Goal: Obtain resource: Download file/media

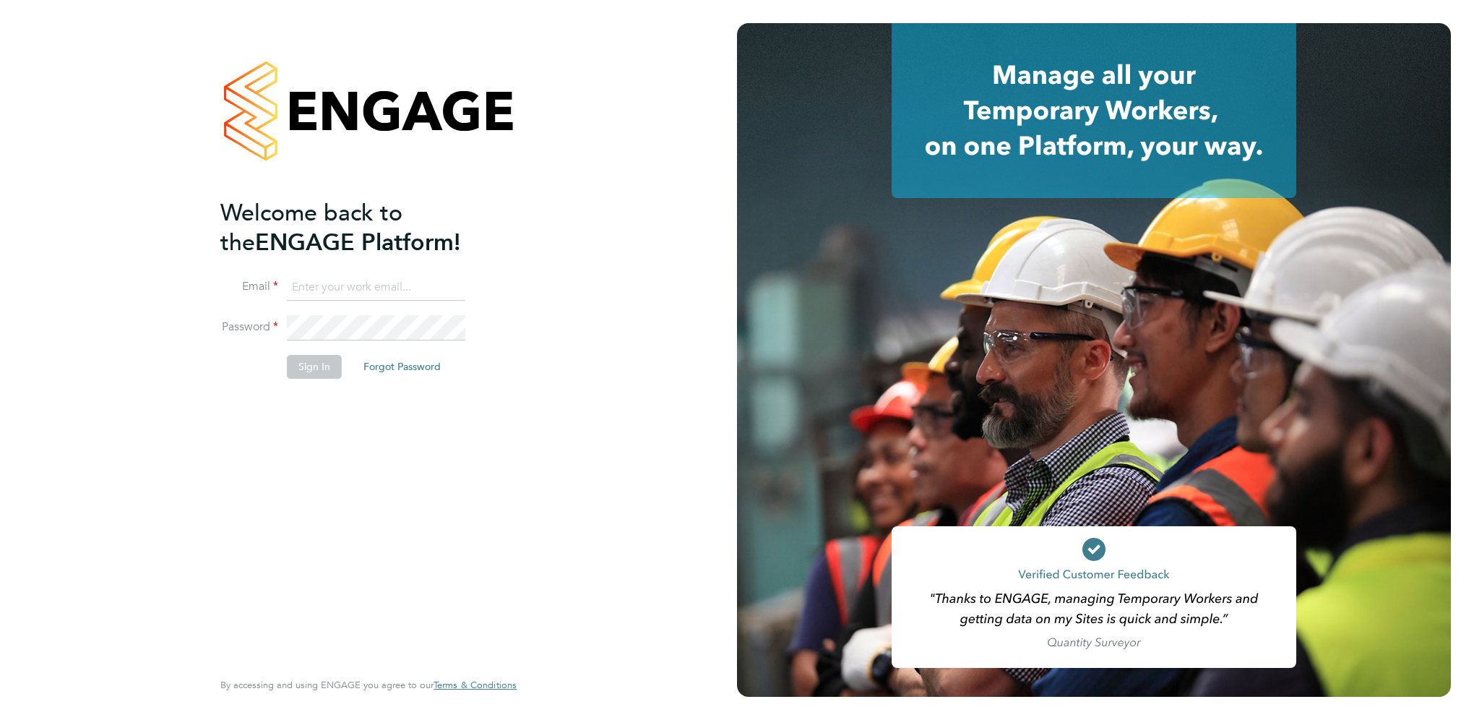
click at [314, 285] on input at bounding box center [376, 288] width 178 height 26
type input "zoe.james@vgcgroup.co.uk"
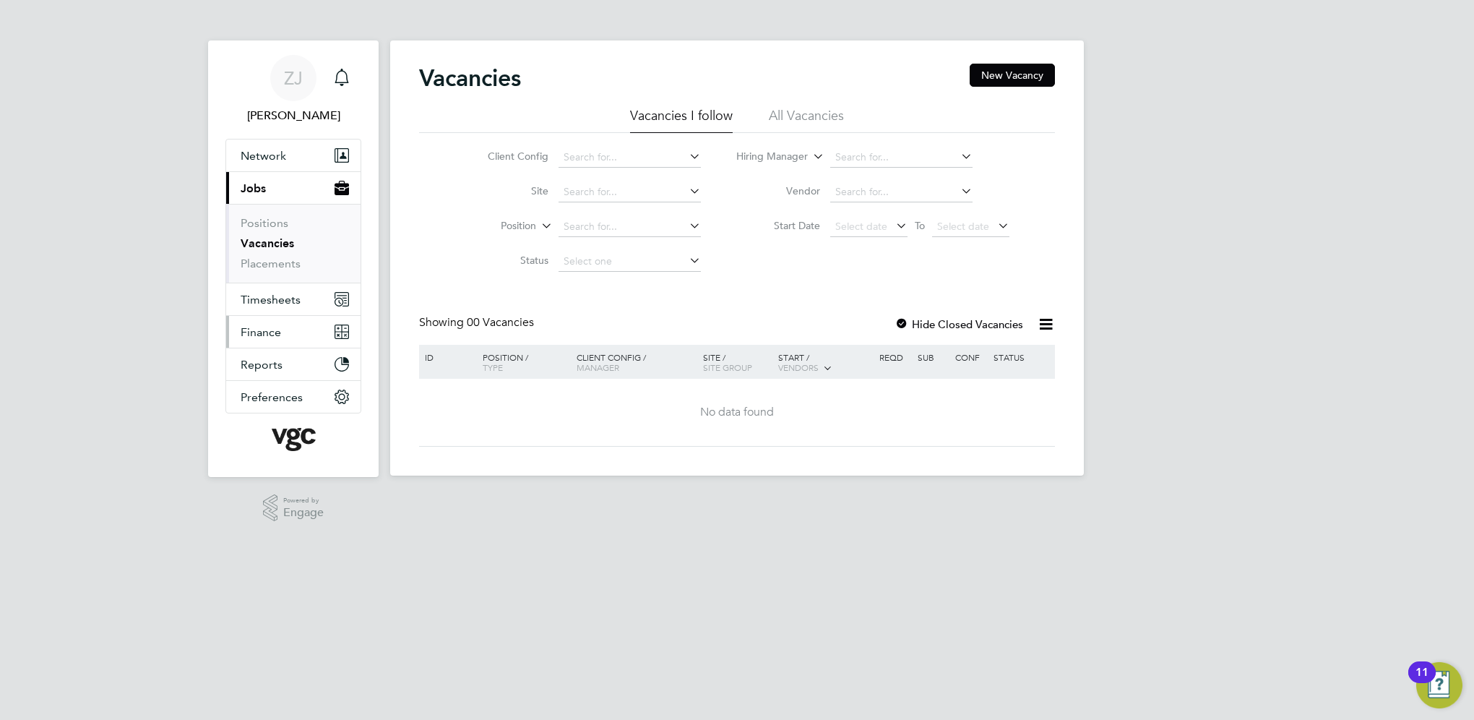
click at [263, 333] on span "Finance" at bounding box center [261, 332] width 40 height 14
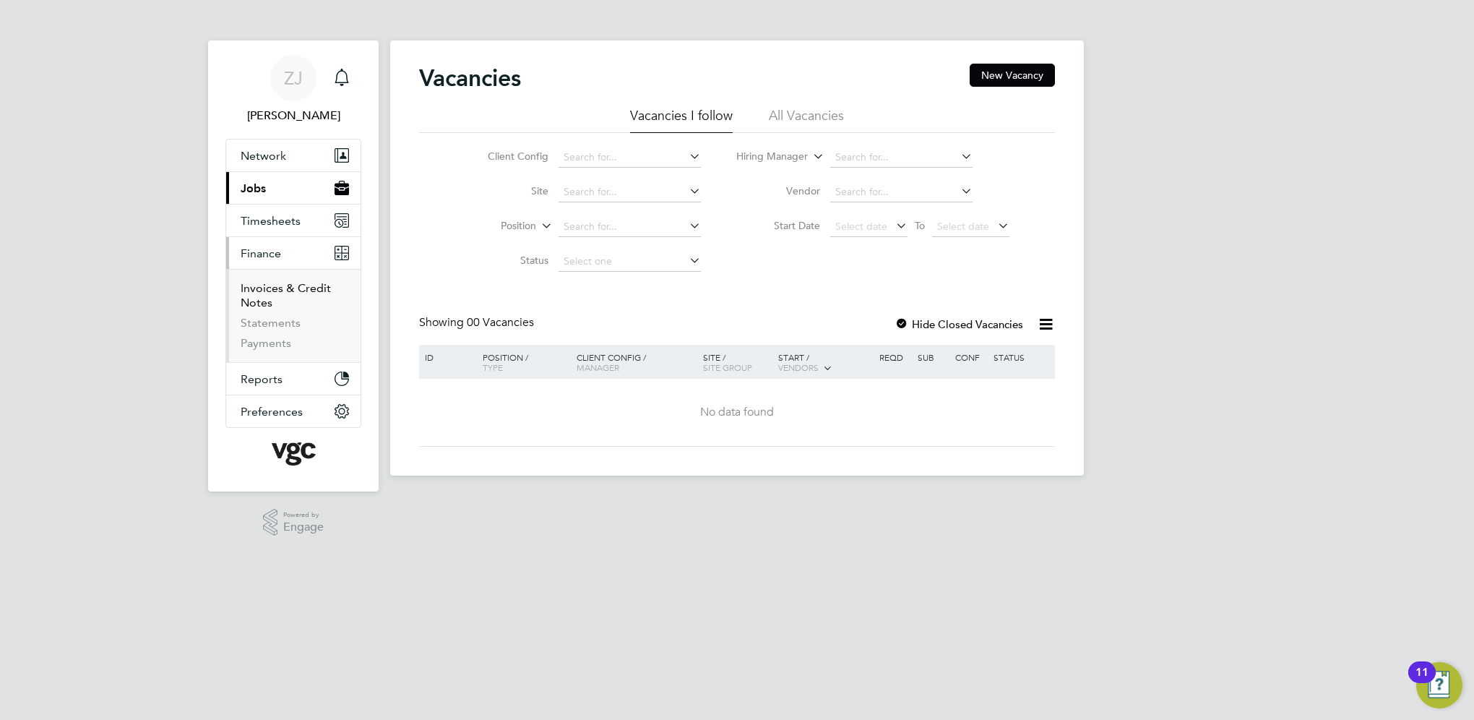
click at [264, 290] on link "Invoices & Credit Notes" at bounding box center [286, 295] width 90 height 28
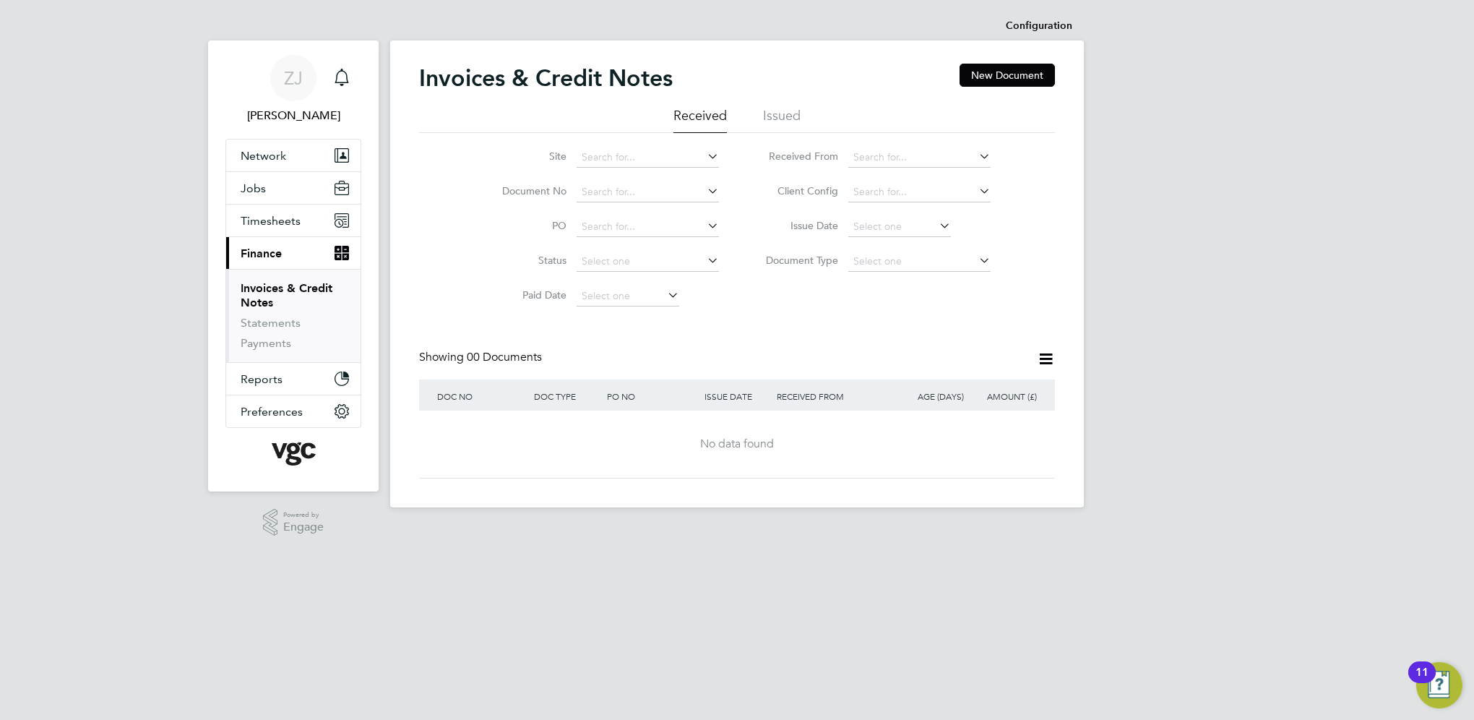
click at [790, 116] on li "Issued" at bounding box center [782, 120] width 38 height 26
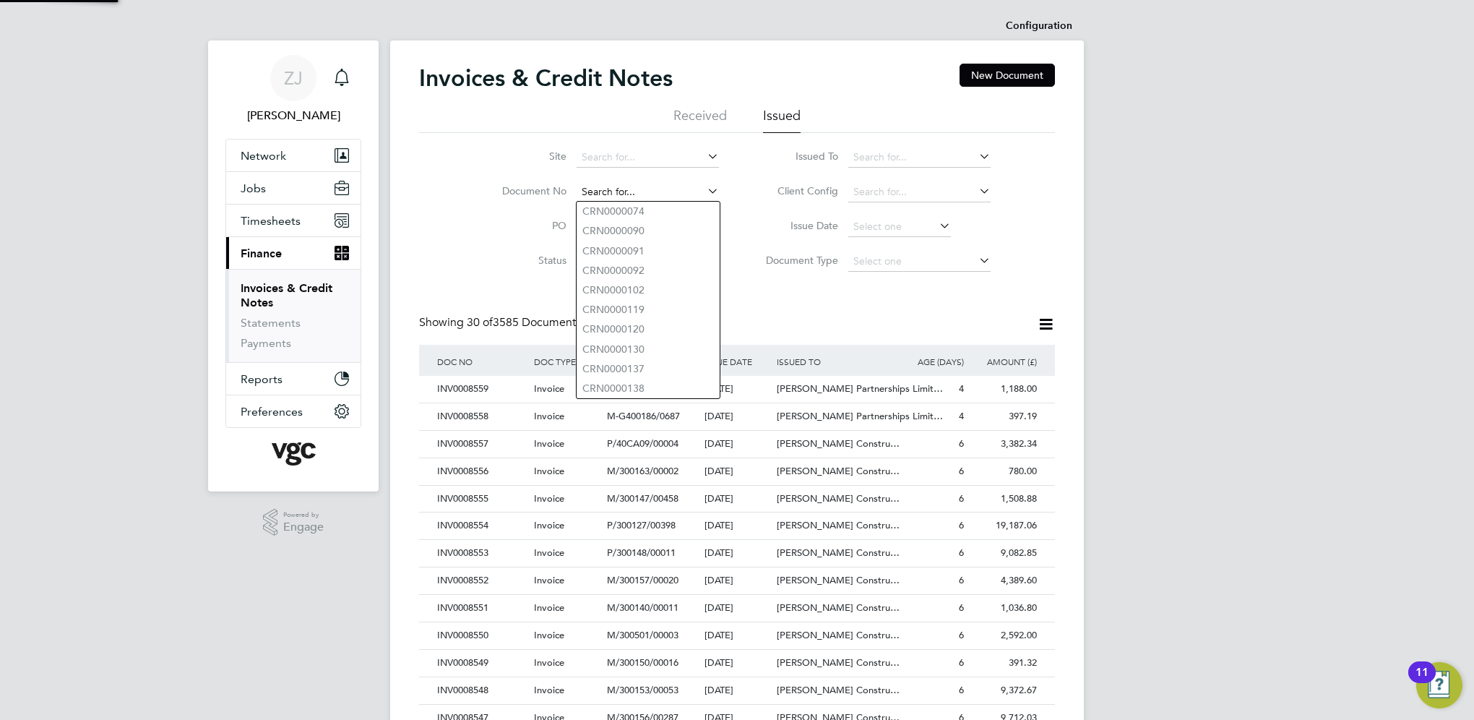
click at [597, 191] on input at bounding box center [647, 192] width 142 height 20
paste input "INV0008486"
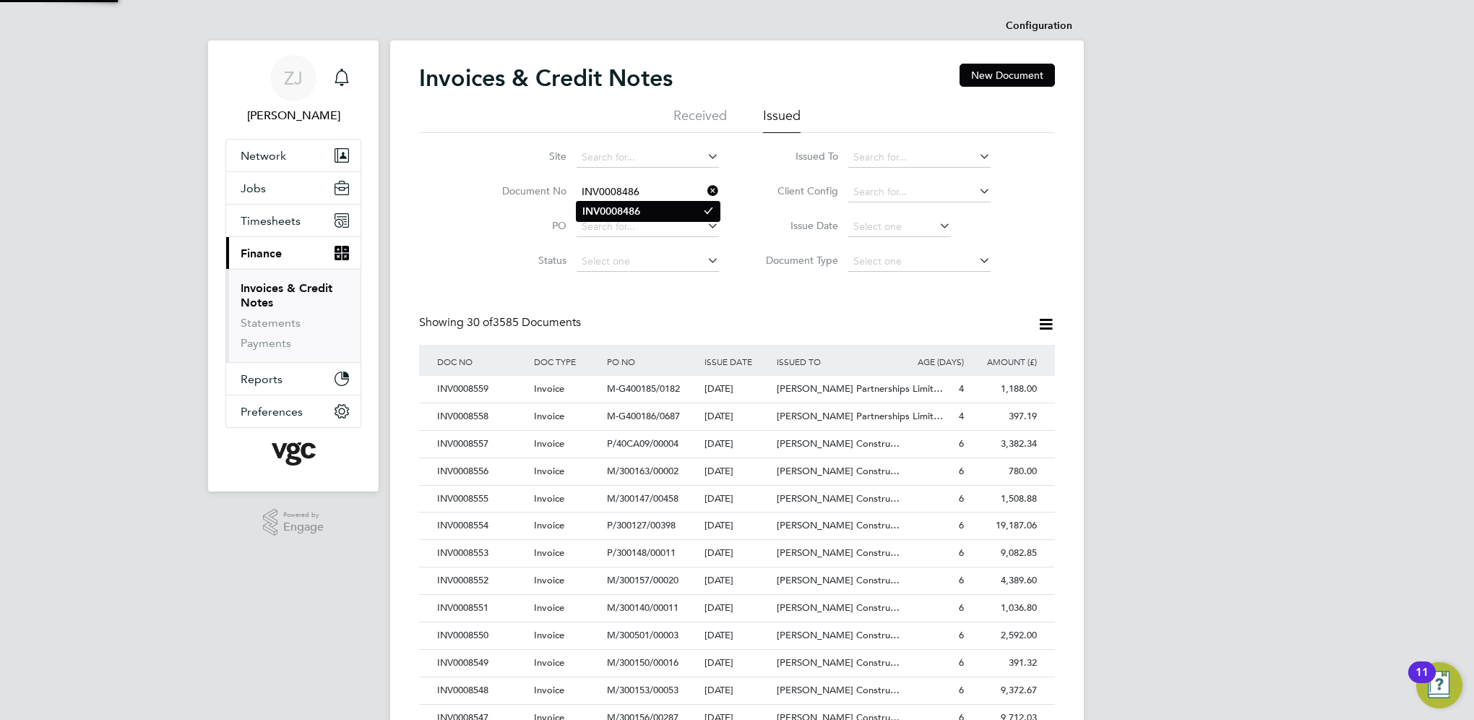
type input "INV0008486"
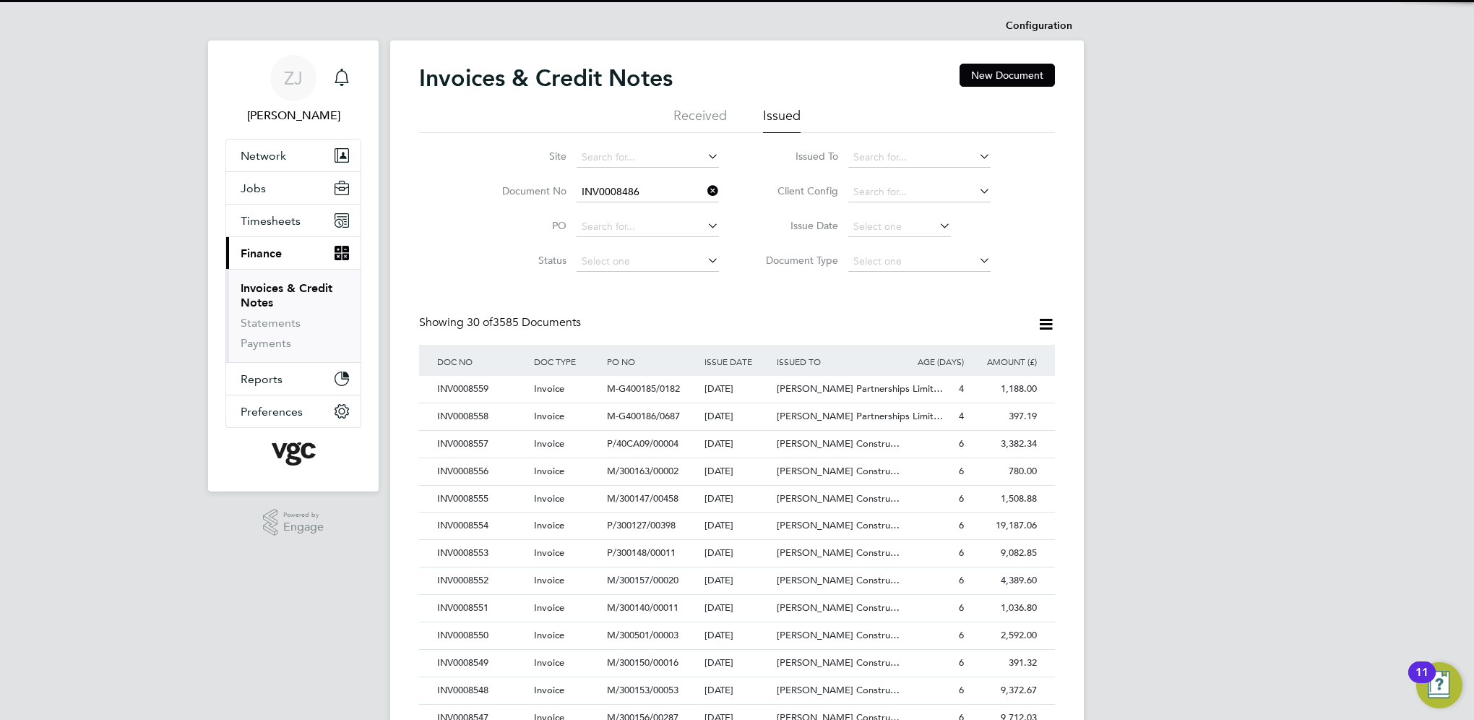
click at [604, 212] on b "INV0008486" at bounding box center [611, 211] width 58 height 12
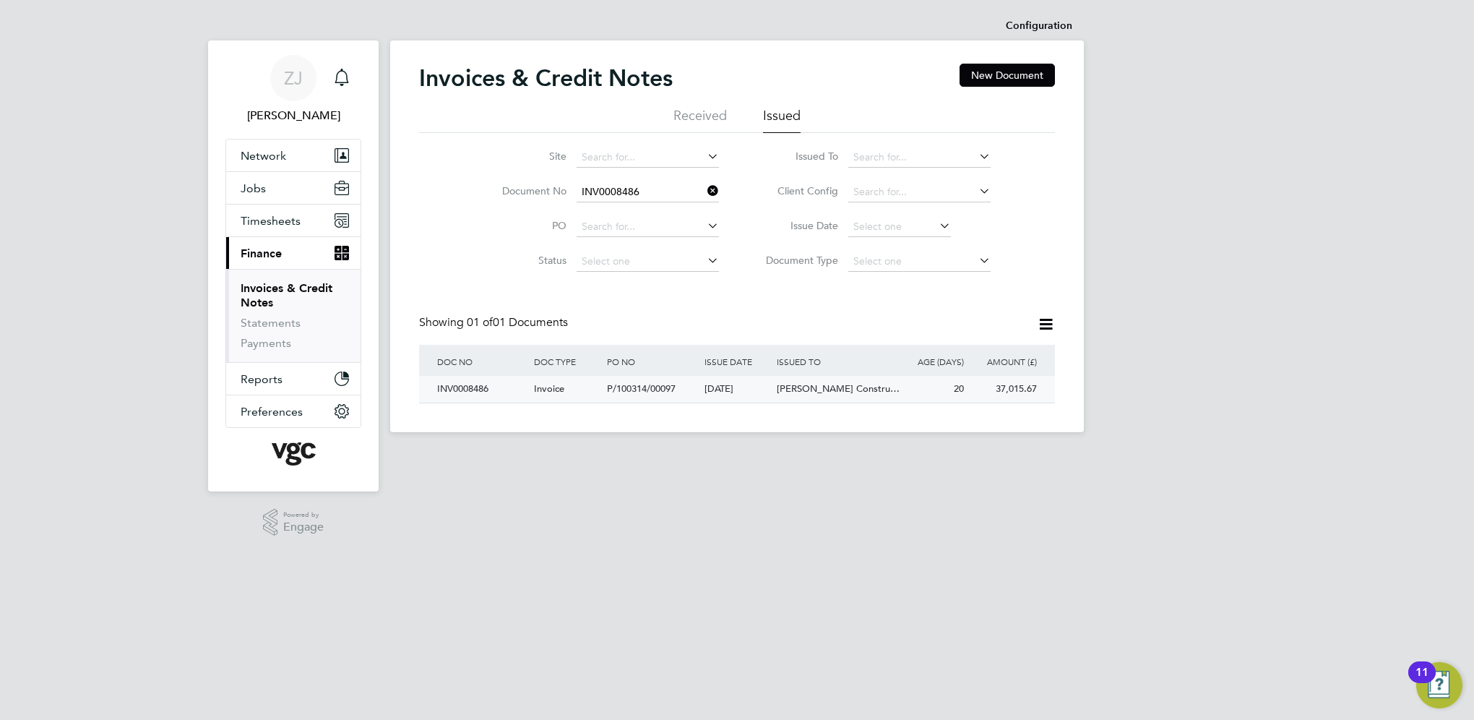
click at [457, 387] on div "INV0008486" at bounding box center [481, 389] width 97 height 27
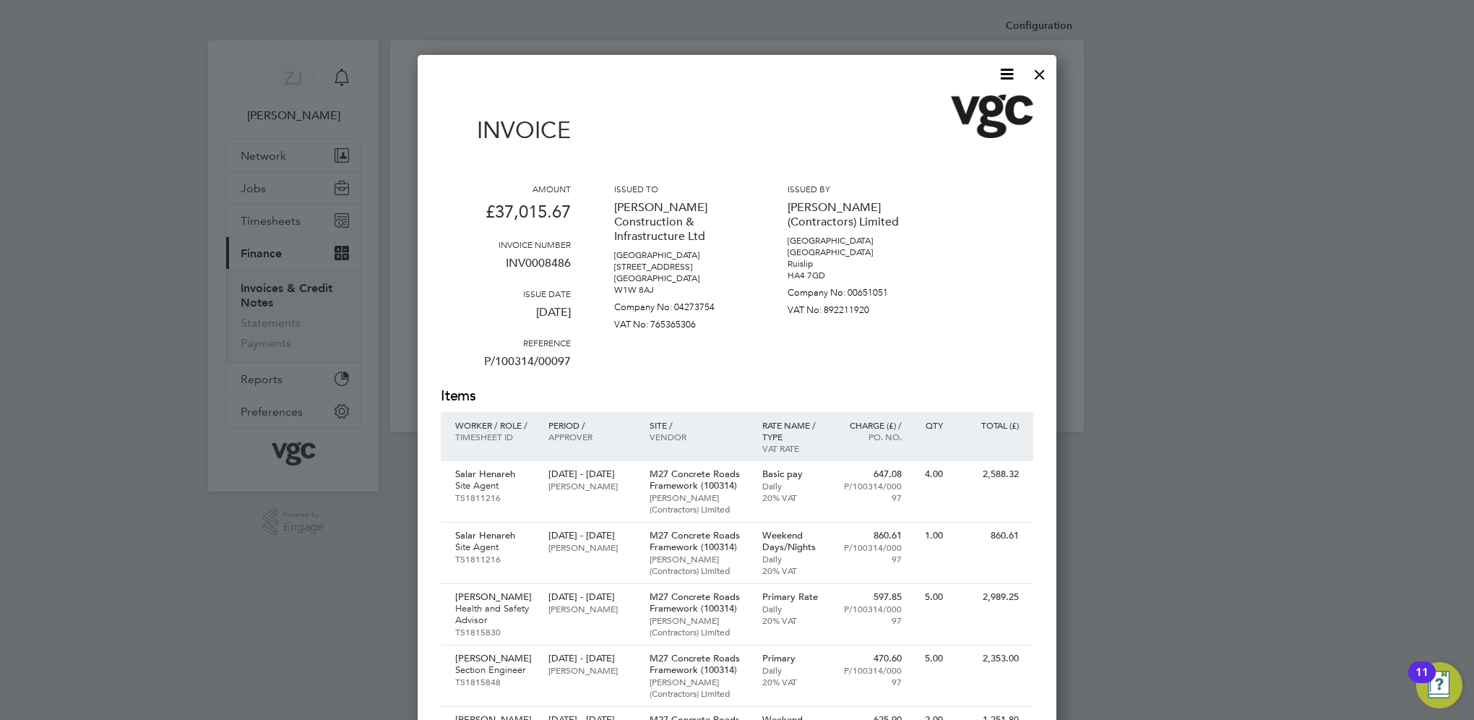
click at [1010, 73] on icon at bounding box center [1007, 74] width 18 height 18
click at [928, 105] on li "Download Invoice" at bounding box center [963, 108] width 100 height 20
click at [1039, 72] on div at bounding box center [1040, 71] width 26 height 26
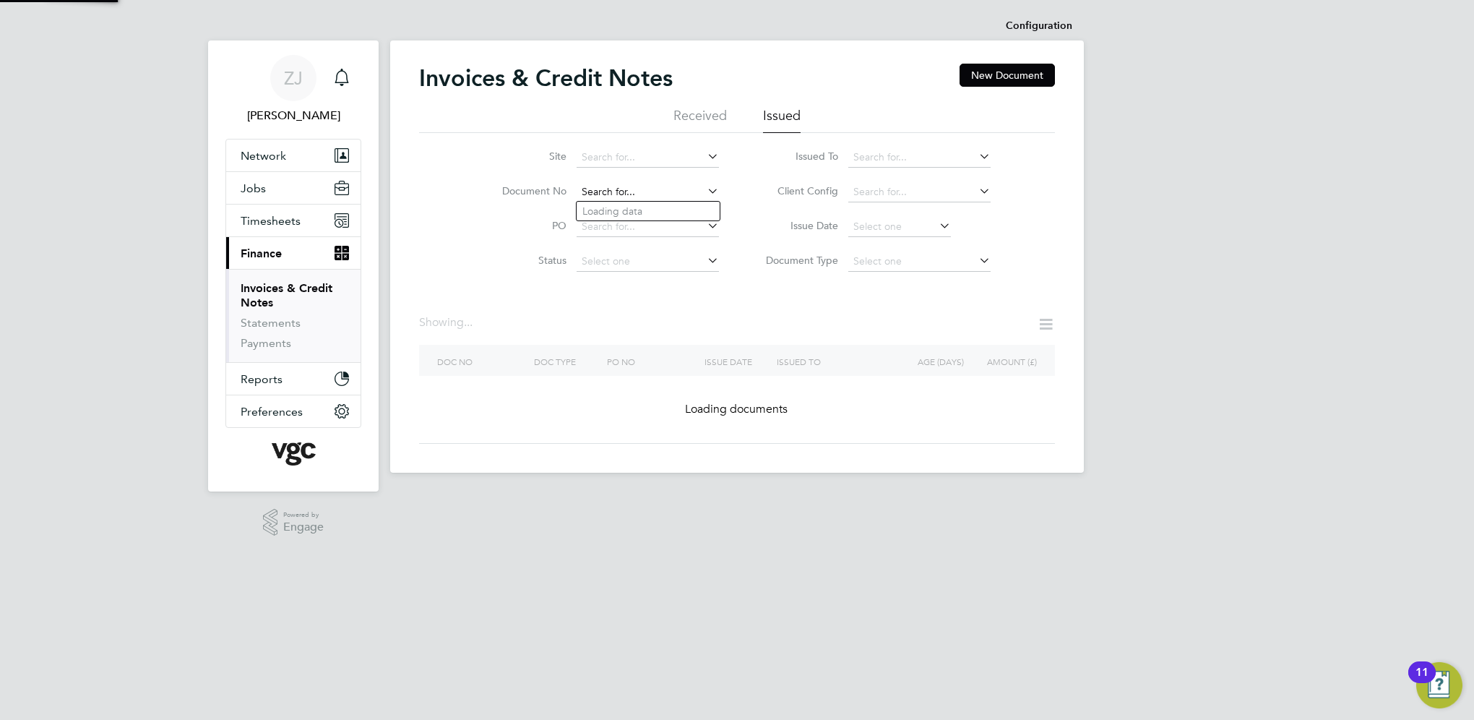
click at [651, 187] on input at bounding box center [647, 192] width 142 height 20
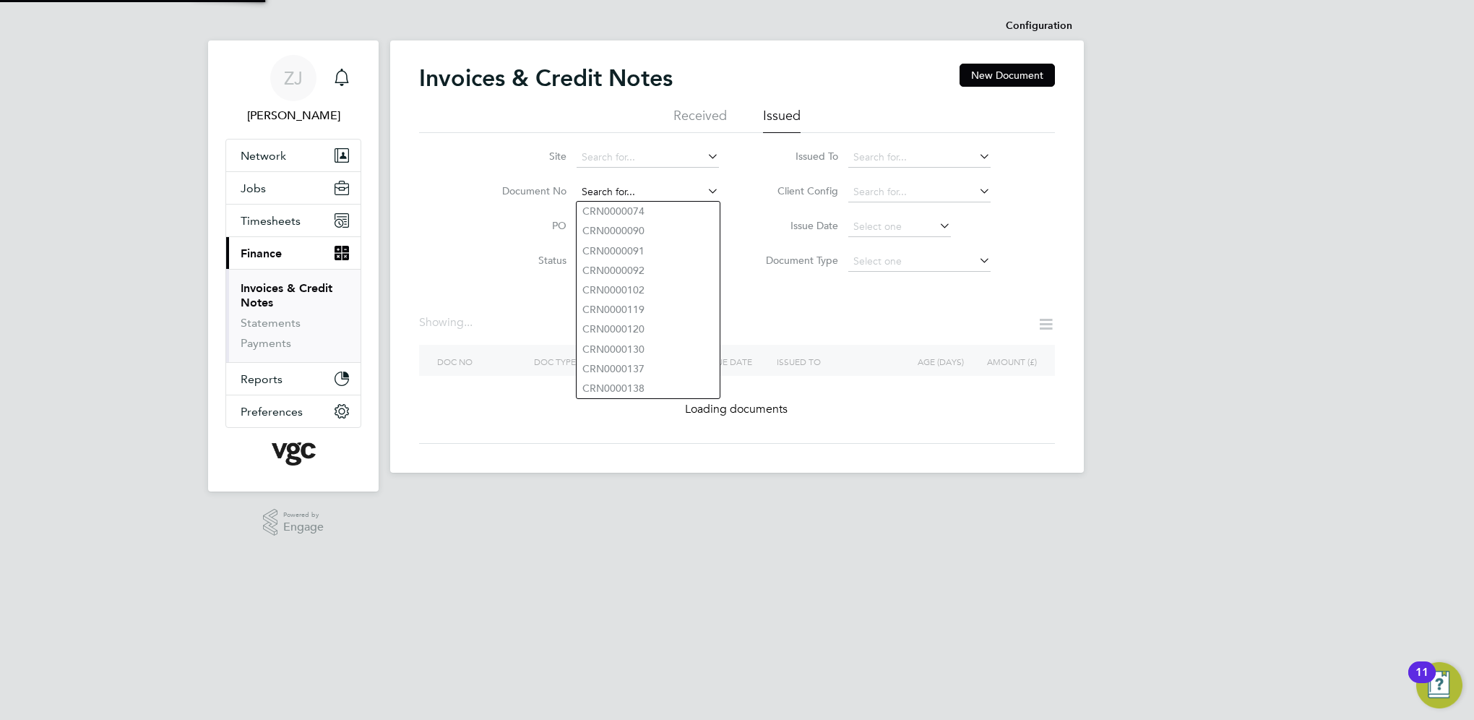
paste input "INV0008512"
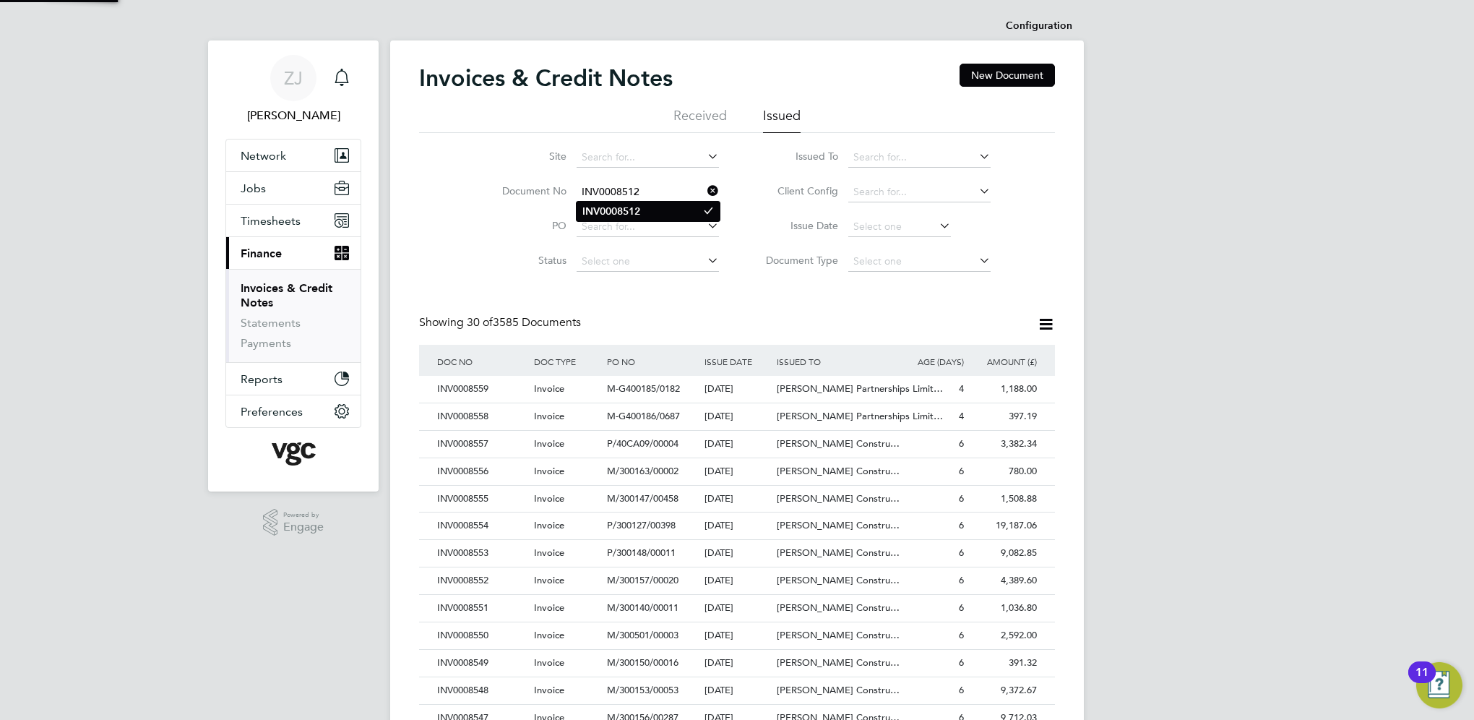
scroll to position [27, 98]
type input "INV0008512"
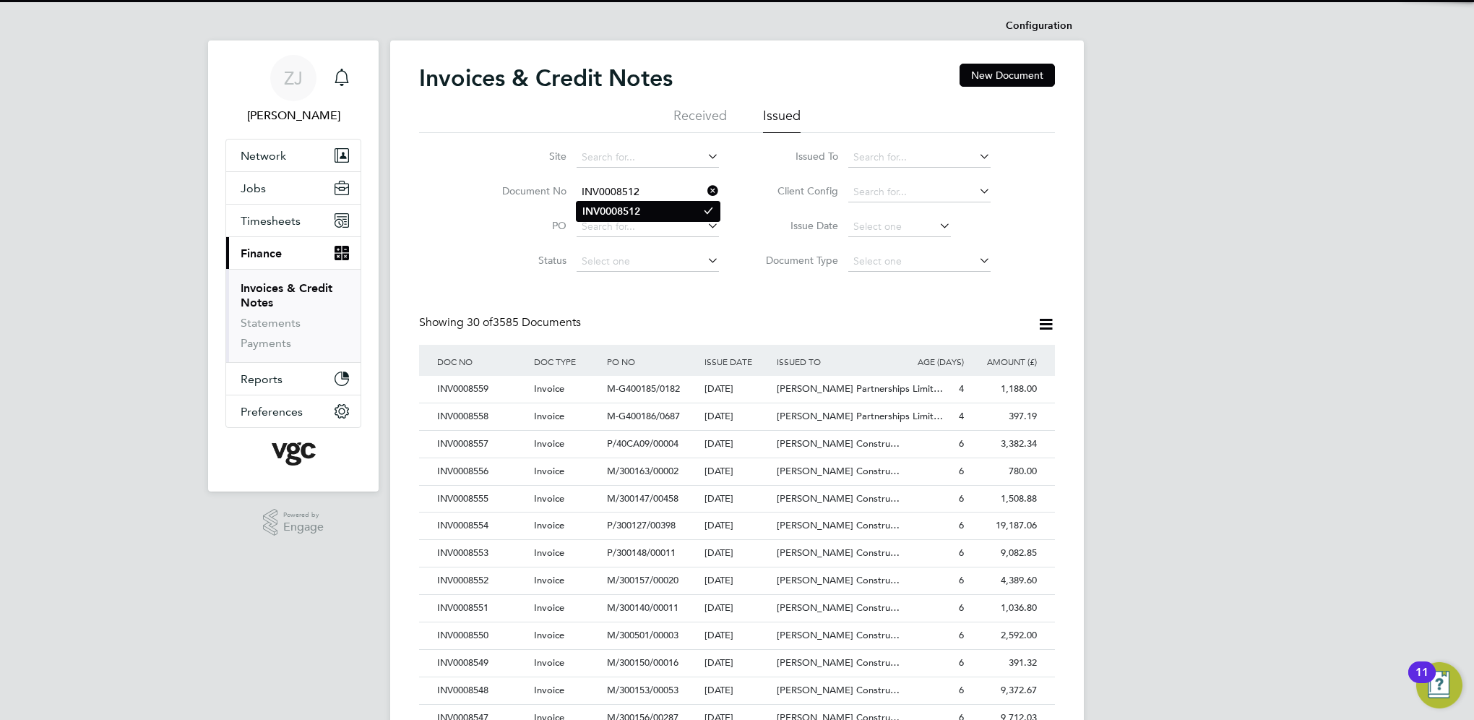
click at [618, 205] on b "INV0008512" at bounding box center [611, 211] width 58 height 12
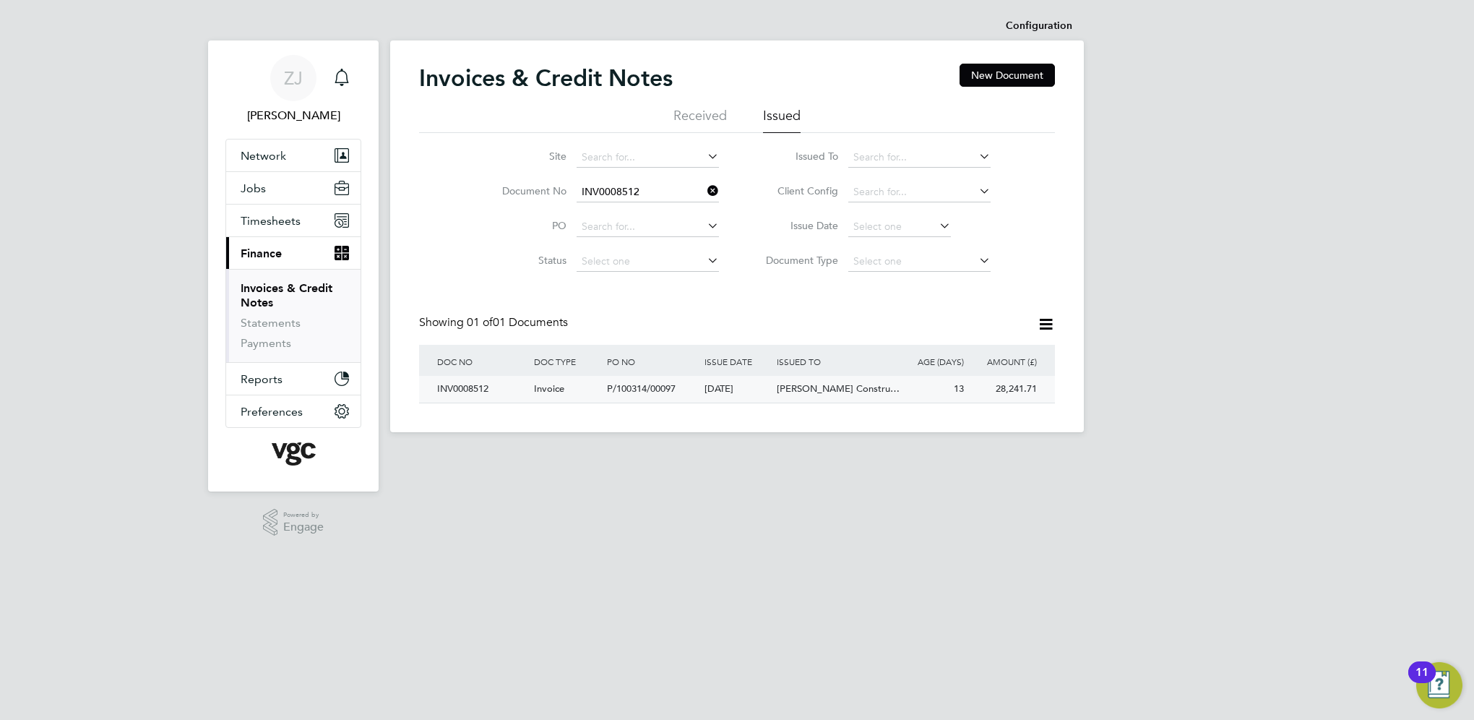
click at [476, 388] on div "INV0008512" at bounding box center [481, 389] width 97 height 27
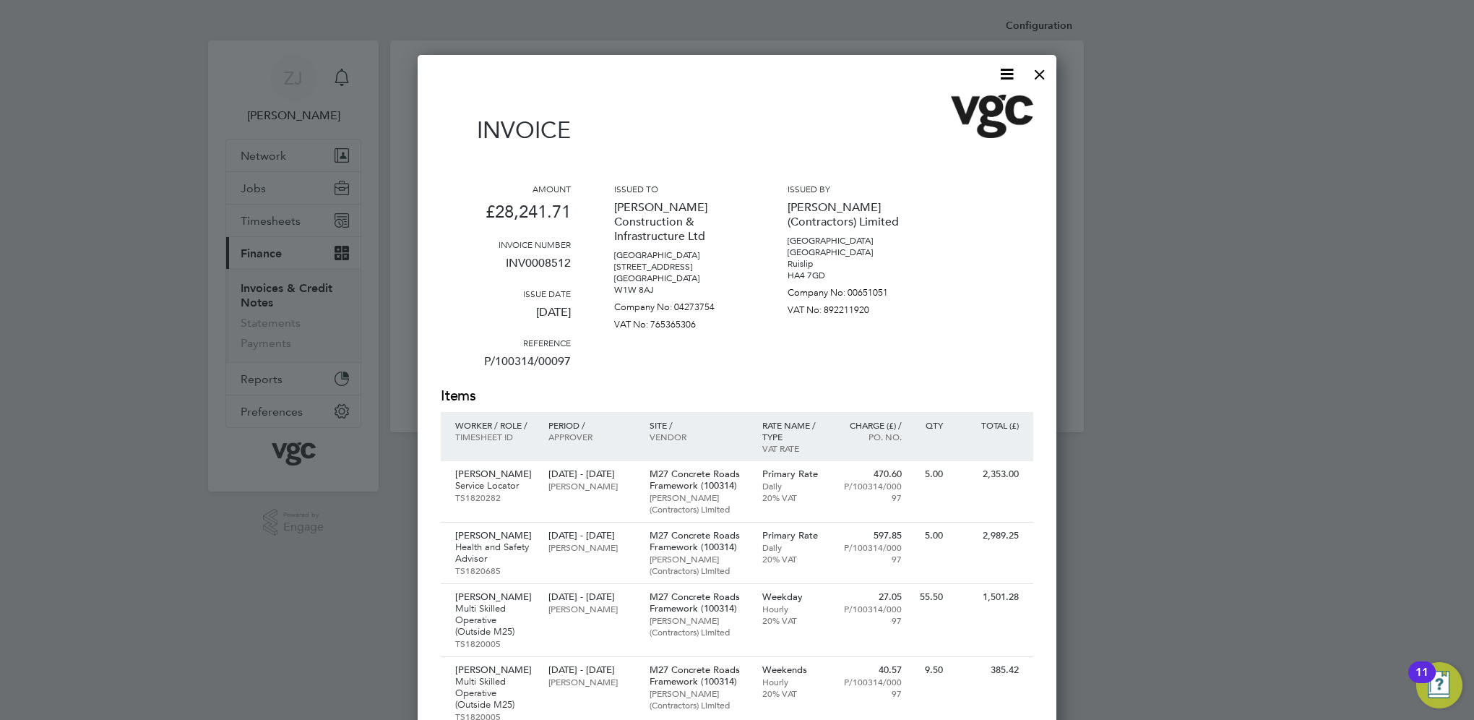
click at [1006, 77] on icon at bounding box center [1007, 74] width 18 height 18
click at [939, 106] on li "Download Invoice" at bounding box center [963, 108] width 100 height 20
